Goal: Task Accomplishment & Management: Use online tool/utility

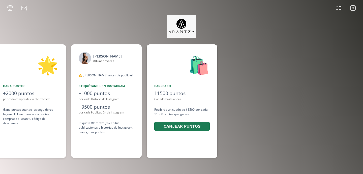
scroll to position [0, 378]
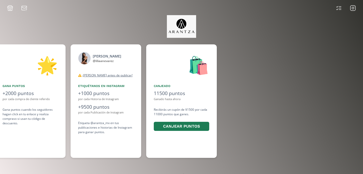
click at [350, 10] on icon at bounding box center [353, 8] width 6 height 6
click at [171, 128] on button "Canjear puntos" at bounding box center [180, 126] width 55 height 11
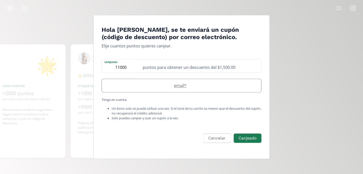
click at [198, 89] on input "Edit Program" at bounding box center [181, 85] width 159 height 13
type input "[EMAIL_ADDRESS][DOMAIN_NAME]"
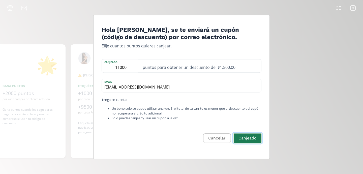
click at [253, 138] on button "Canjeado" at bounding box center [247, 138] width 29 height 11
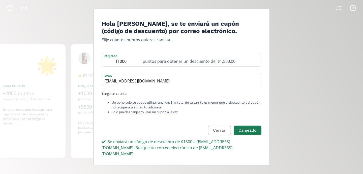
click at [295, 35] on div "Hola [PERSON_NAME], se te enviará un cupón (código de descuento) por correo ele…" at bounding box center [181, 87] width 363 height 174
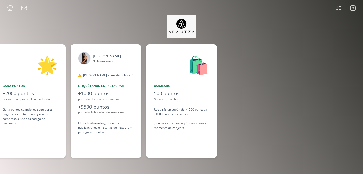
click at [352, 9] on icon at bounding box center [353, 8] width 2 height 2
